Goal: Transaction & Acquisition: Purchase product/service

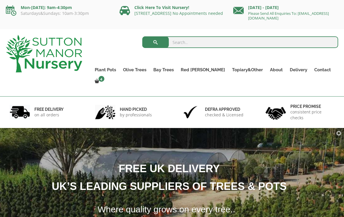
click at [0, 0] on span at bounding box center [0, 0] width 0 height 0
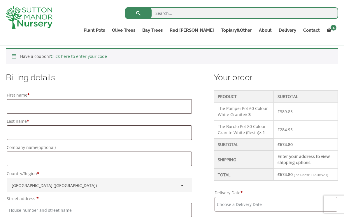
scroll to position [127, 0]
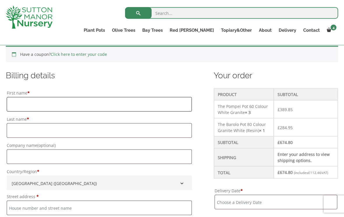
click at [152, 107] on input "First name *" at bounding box center [99, 104] width 185 height 15
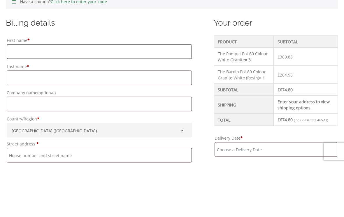
type input "[PERSON_NAME]"
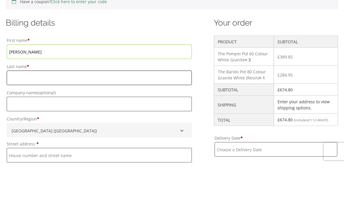
type input "[PERSON_NAME]"
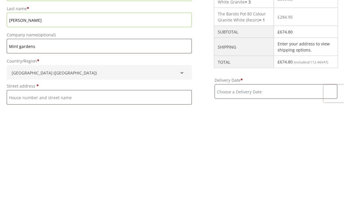
scroll to position [238, 0]
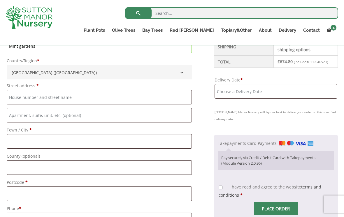
type input "Mint gardens"
click at [166, 98] on input "Street address *" at bounding box center [99, 97] width 185 height 15
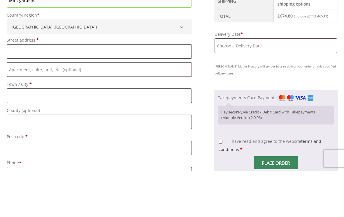
type input "[STREET_ADDRESS]"
type input "Bramley"
type input "[GEOGRAPHIC_DATA]"
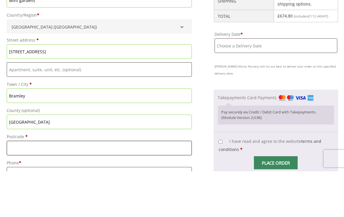
type input "GU5 0DU"
type input "[STREET_ADDRESS]"
type input "Bramley"
type input "[GEOGRAPHIC_DATA]"
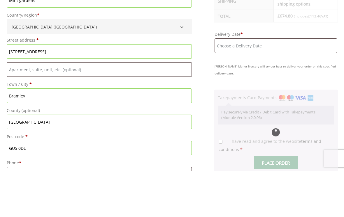
type input "GU5 0DU"
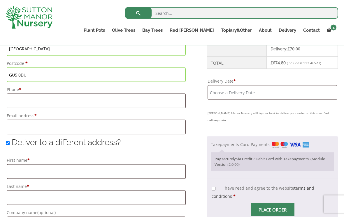
scroll to position [357, 0]
click at [107, 0] on html "4 × The Pompei Pot 60 Colour White Granite 3 × £ 129.95 × The Barolo Pot 80 Col…" at bounding box center [172, 174] width 344 height 1062
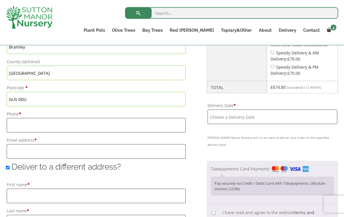
scroll to position [330, 0]
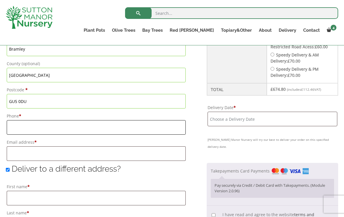
click at [154, 128] on input "Phone *" at bounding box center [96, 127] width 179 height 15
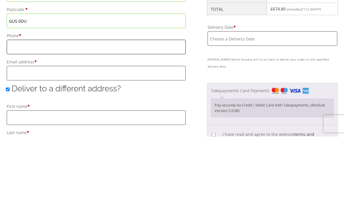
type input "07766650377"
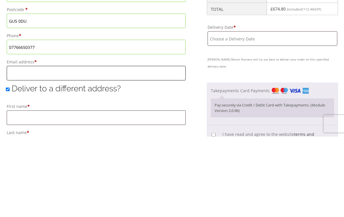
type input "[EMAIL_ADDRESS][DOMAIN_NAME]"
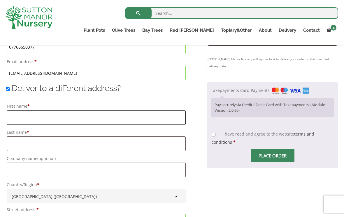
click at [152, 118] on input "First name *" at bounding box center [96, 117] width 179 height 15
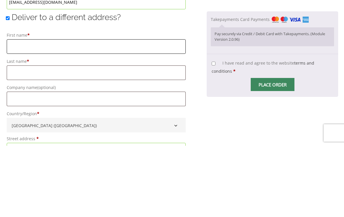
type input "[PERSON_NAME]"
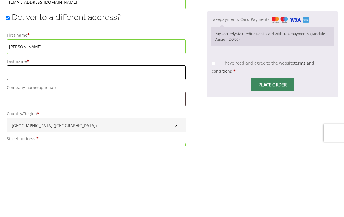
type input "[PERSON_NAME]"
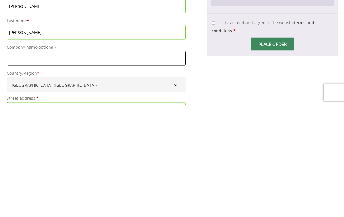
click at [150, 163] on input "Company name (optional)" at bounding box center [96, 170] width 179 height 15
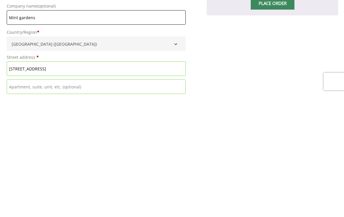
scroll to position [458, 0]
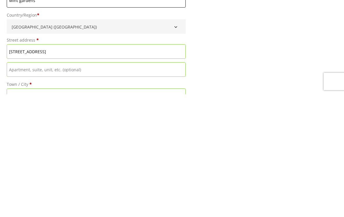
type input "Mint gardens"
click at [65, 167] on input "[STREET_ADDRESS]" at bounding box center [96, 174] width 179 height 15
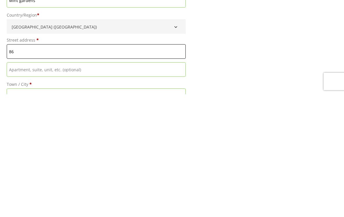
type input "8"
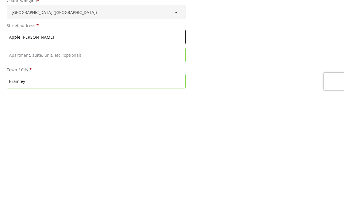
scroll to position [488, 0]
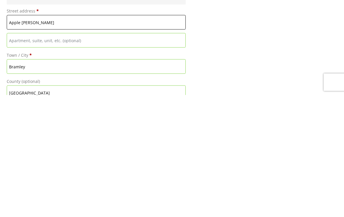
type input "Apple [PERSON_NAME]"
click at [37, 181] on input "Bramley" at bounding box center [96, 188] width 179 height 15
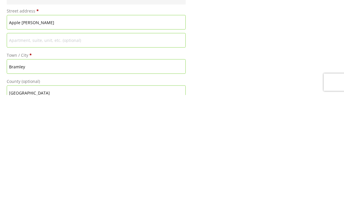
click at [63, 155] on input "Flat, suite, unit, etc. (optional)" at bounding box center [96, 162] width 179 height 15
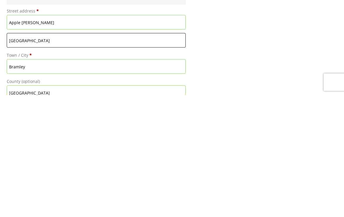
type input "[GEOGRAPHIC_DATA]"
click at [29, 181] on input "Bramley" at bounding box center [96, 188] width 179 height 15
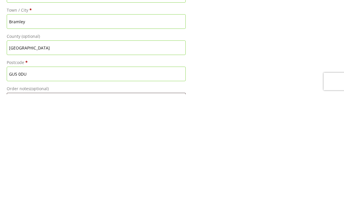
scroll to position [533, 0]
click at [43, 188] on input "GU5 0DU" at bounding box center [96, 195] width 179 height 15
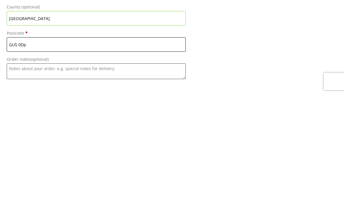
scroll to position [564, 0]
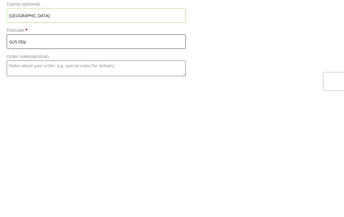
type input "GU5 0Dp"
click at [72, 183] on textarea "Order notes (optional)" at bounding box center [96, 191] width 179 height 16
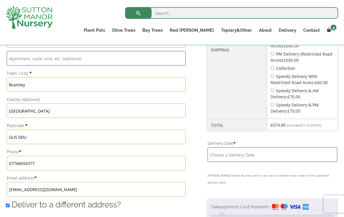
scroll to position [303, 0]
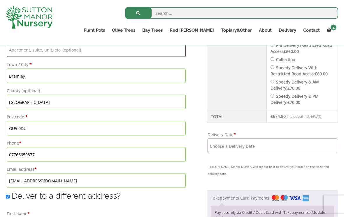
click at [44, 153] on input "07766650377" at bounding box center [96, 154] width 179 height 15
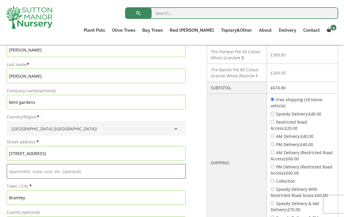
scroll to position [179, 0]
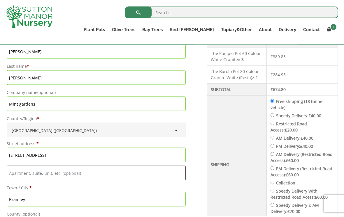
type input "07771 558604"
click at [31, 50] on input "[PERSON_NAME]" at bounding box center [96, 52] width 179 height 15
type input "E"
type input "[PERSON_NAME]"
click at [30, 81] on input "[PERSON_NAME]" at bounding box center [96, 78] width 179 height 15
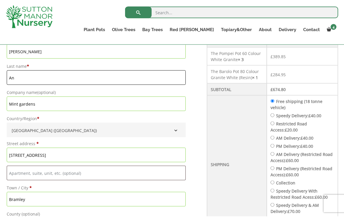
type input "A"
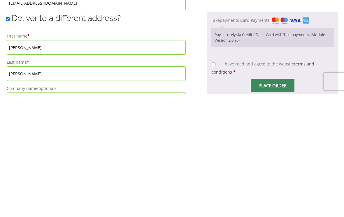
scroll to position [358, 0]
type input "[PERSON_NAME]"
click at [30, 163] on input "[PERSON_NAME]" at bounding box center [96, 170] width 179 height 15
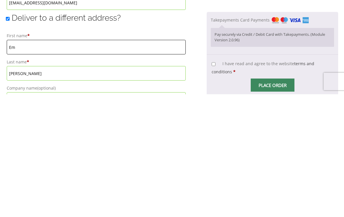
type input "E"
type input "[PERSON_NAME]"
click at [31, 189] on input "[PERSON_NAME]" at bounding box center [96, 196] width 179 height 15
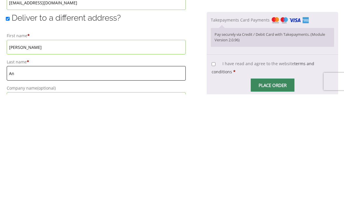
type input "A"
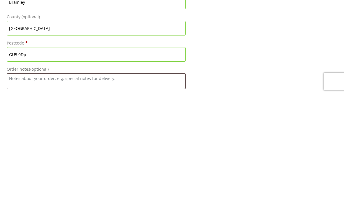
scroll to position [552, 0]
type input "[PERSON_NAME]"
click at [33, 169] on input "GU5 0Dp" at bounding box center [96, 176] width 179 height 15
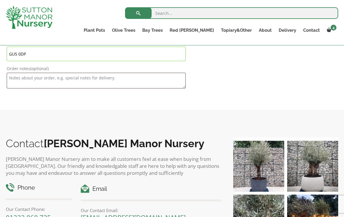
type input "GU5 0DP"
click at [16, 84] on textarea "Order notes (optional)" at bounding box center [96, 81] width 179 height 16
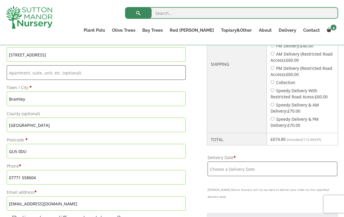
scroll to position [274, 0]
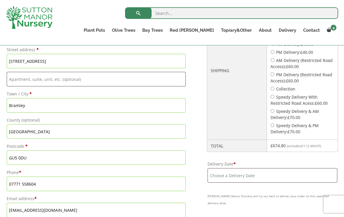
click at [259, 172] on input "Delivery Date *" at bounding box center [272, 175] width 130 height 15
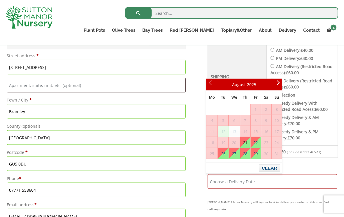
scroll to position [268, 0]
click at [256, 146] on link "22" at bounding box center [255, 142] width 10 height 10
type input "[DATE]"
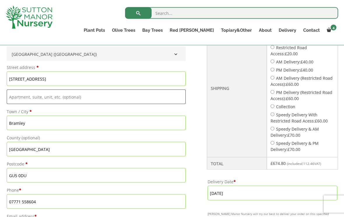
click at [283, 190] on input "[DATE]" at bounding box center [272, 193] width 130 height 15
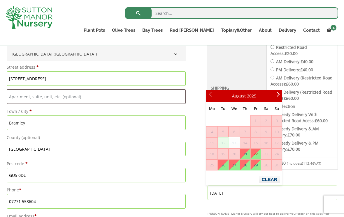
click at [255, 153] on link "22" at bounding box center [255, 154] width 10 height 10
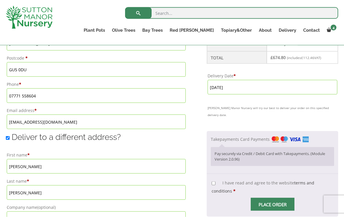
scroll to position [362, 0]
click at [212, 182] on input "I have read and agree to the website terms and conditions *" at bounding box center [213, 184] width 4 height 4
checkbox input "true"
click at [272, 198] on input "Place order" at bounding box center [272, 204] width 44 height 13
